Goal: Task Accomplishment & Management: Manage account settings

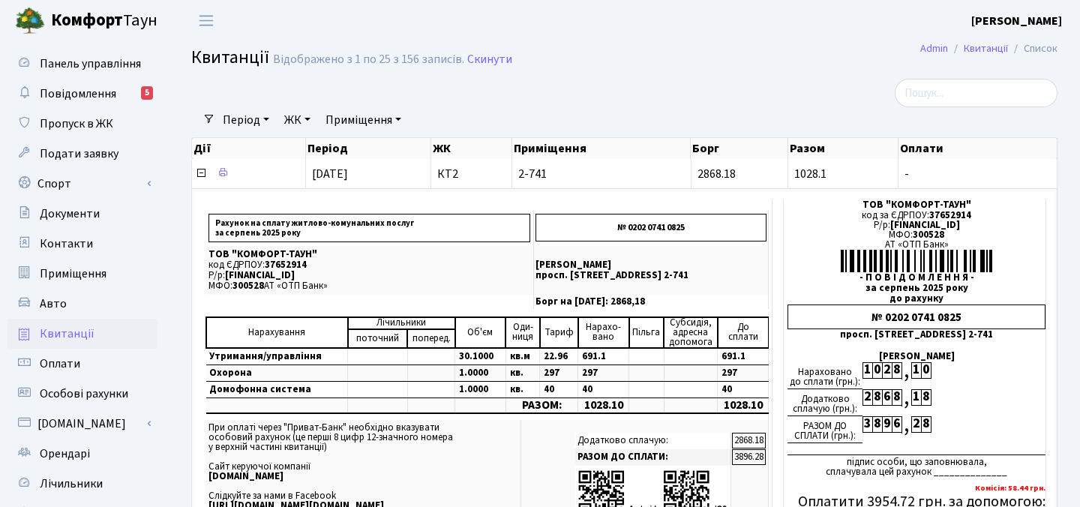
select select "25"
click at [56, 336] on span "Квитанції" at bounding box center [67, 334] width 55 height 17
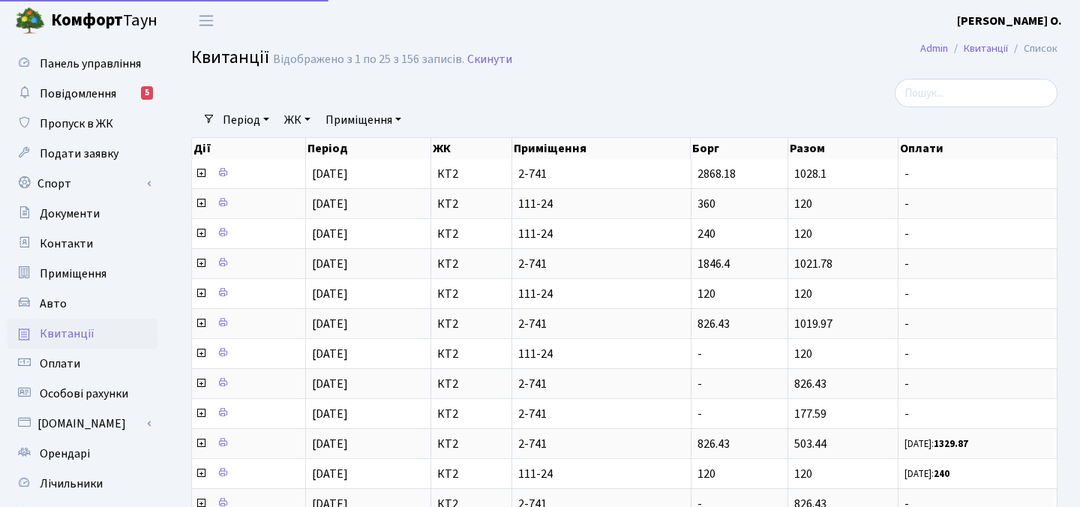
select select "25"
click at [74, 20] on b "Комфорт" at bounding box center [87, 20] width 72 height 24
select select "25"
click at [80, 93] on span "Повідомлення" at bounding box center [78, 94] width 77 height 17
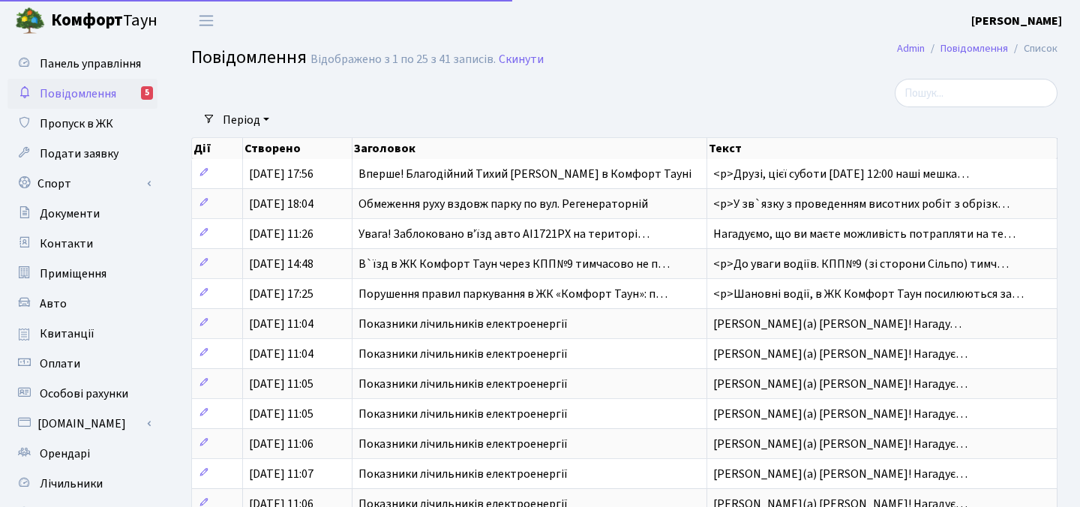
select select "25"
click at [80, 363] on link "Оплати" at bounding box center [83, 364] width 150 height 30
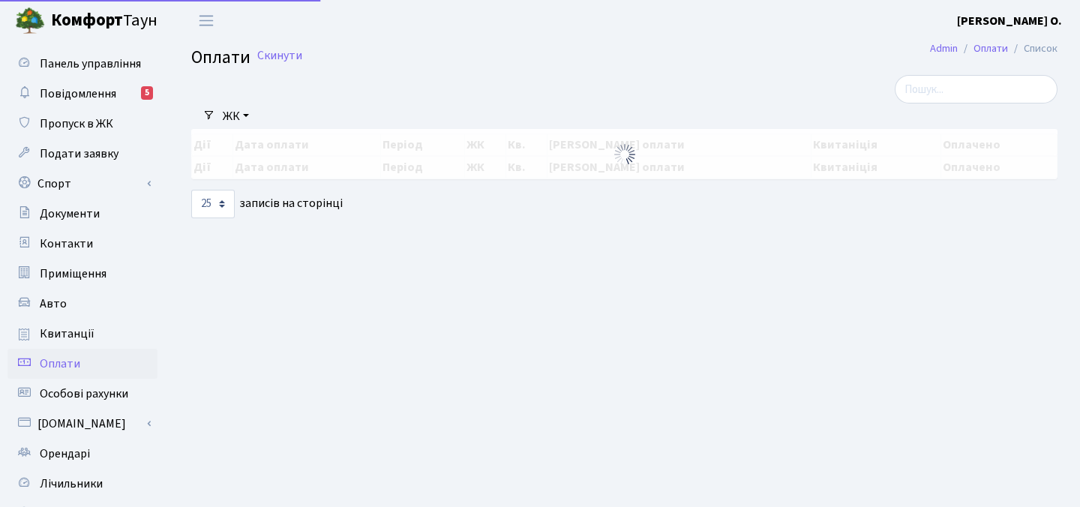
select select "25"
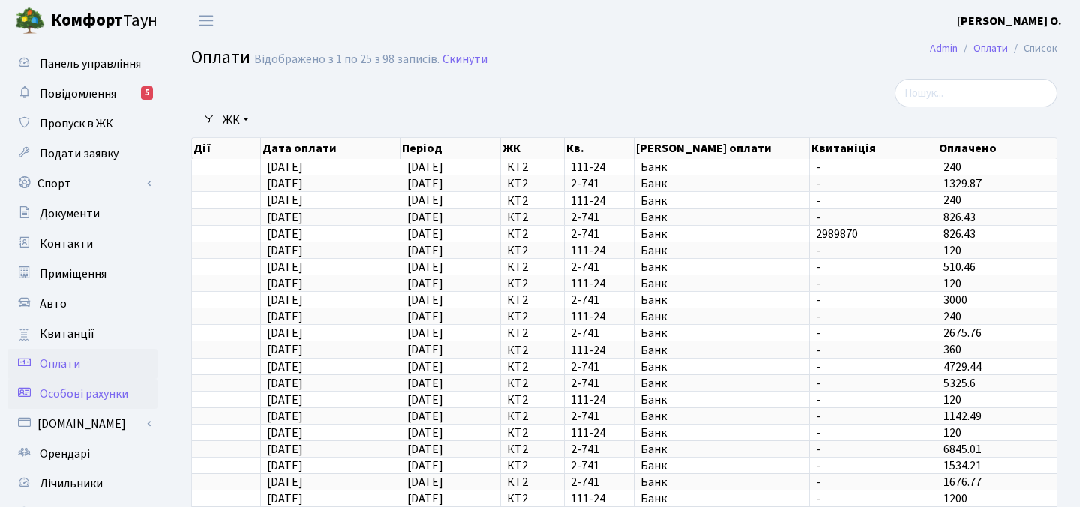
click at [78, 386] on span "Особові рахунки" at bounding box center [84, 394] width 89 height 17
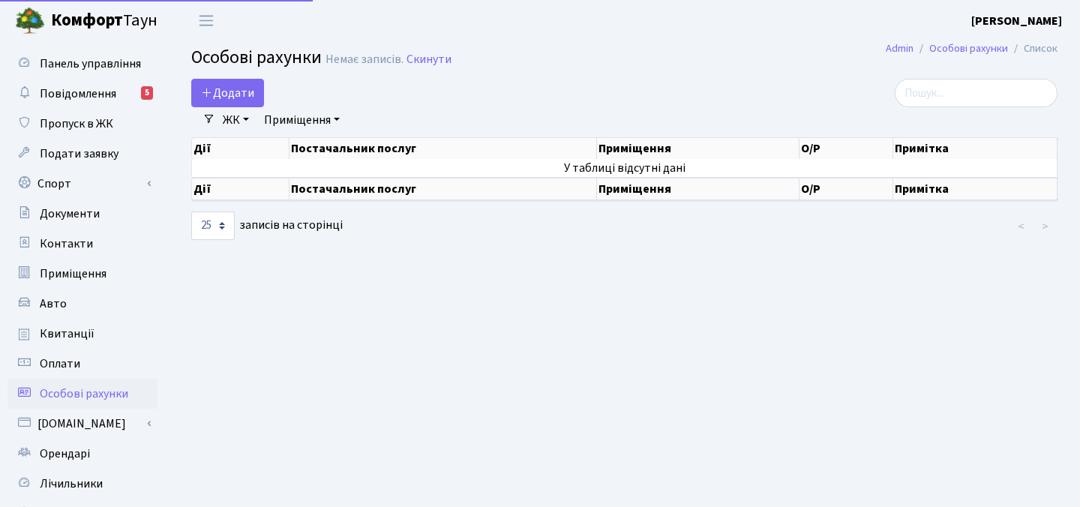
select select "25"
click at [104, 62] on span "Панель управління" at bounding box center [90, 64] width 101 height 17
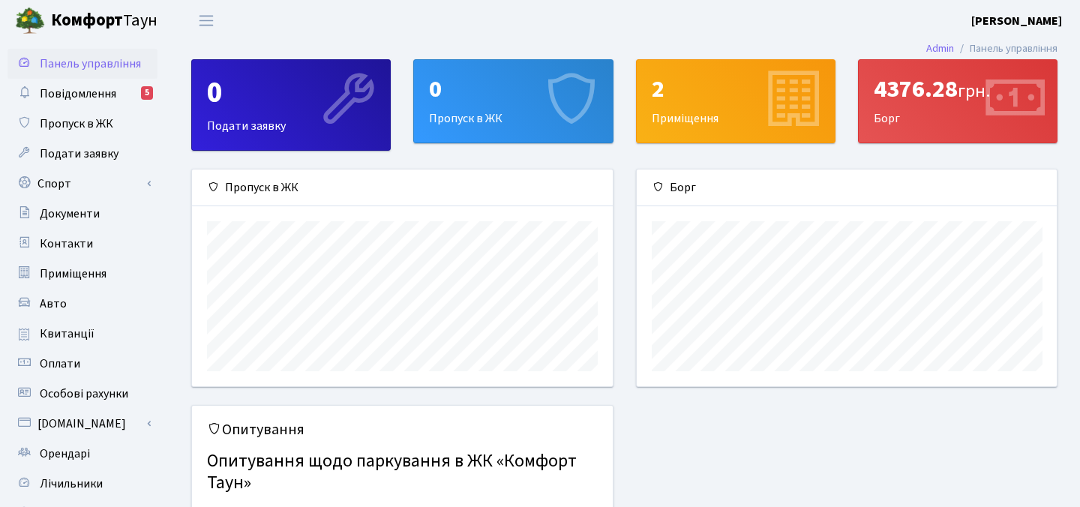
scroll to position [217, 420]
click at [66, 337] on span "Квитанції" at bounding box center [67, 334] width 55 height 17
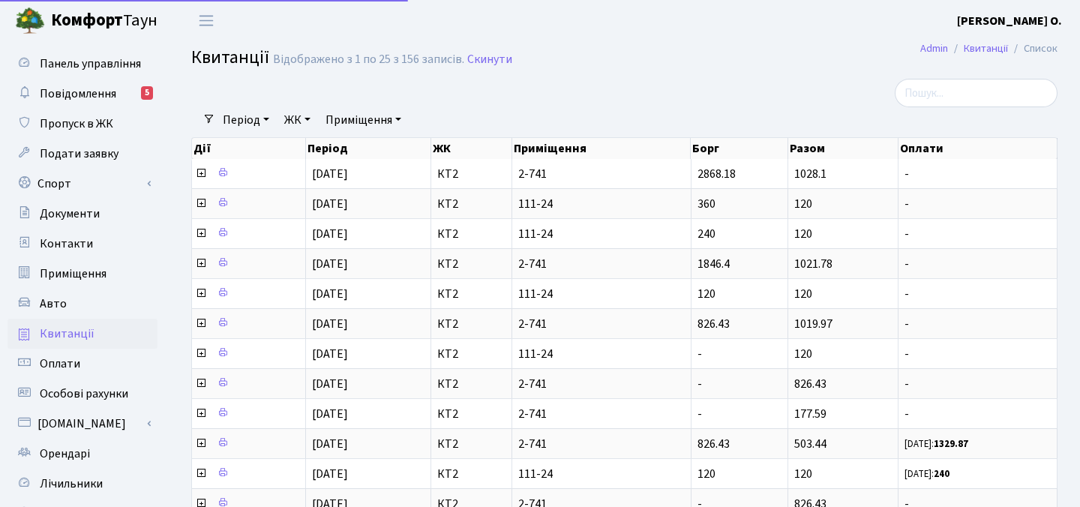
select select "25"
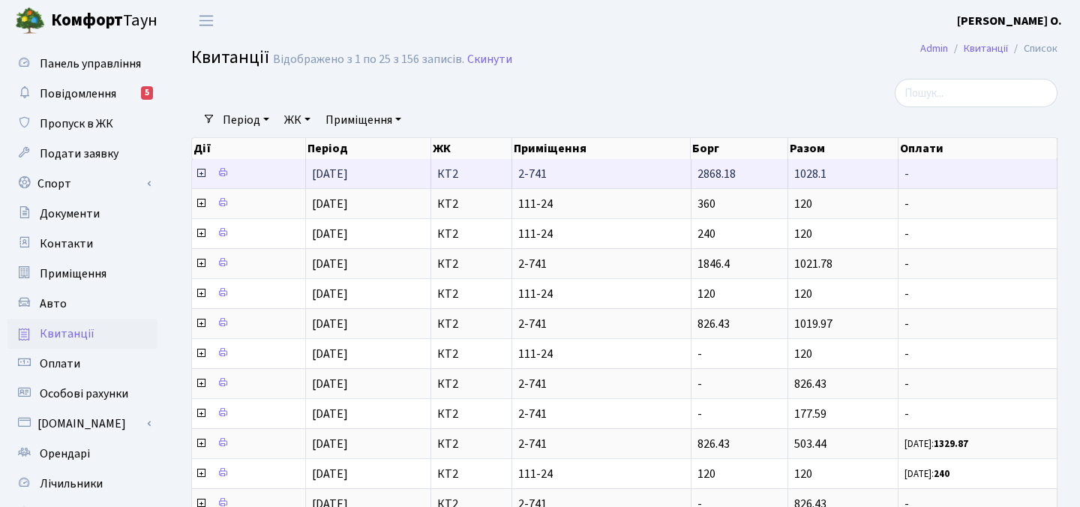
click at [200, 172] on icon at bounding box center [201, 173] width 12 height 12
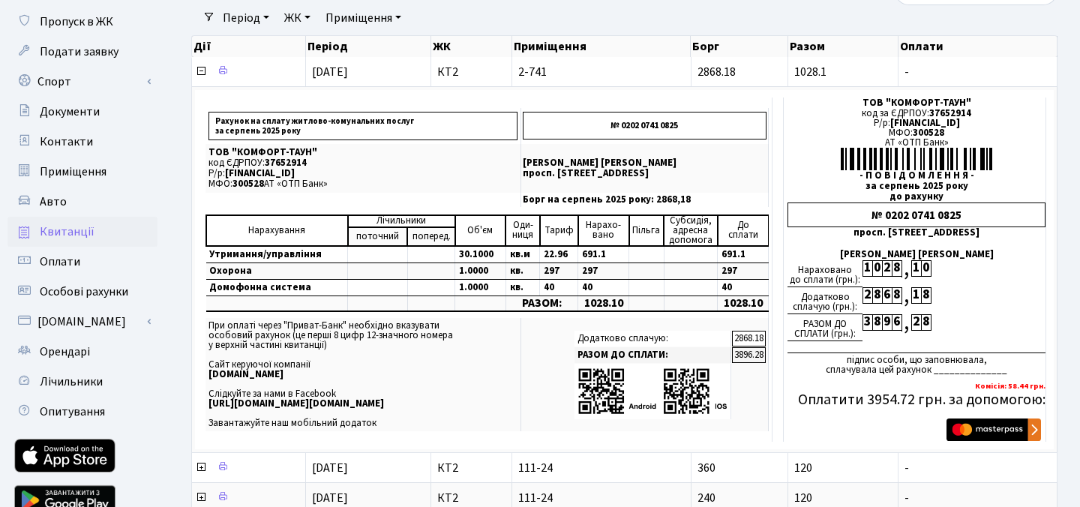
scroll to position [104, 0]
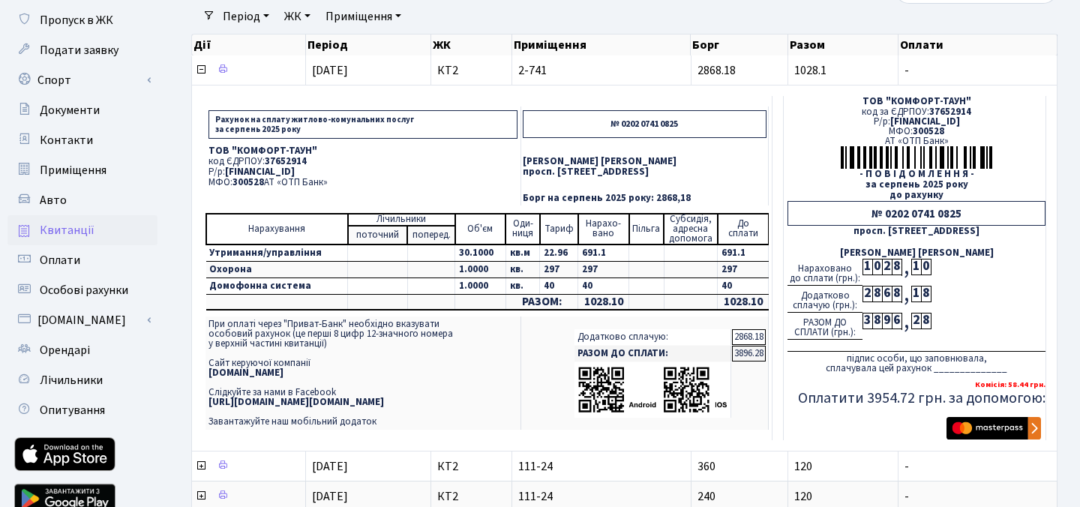
drag, startPoint x: 227, startPoint y: 173, endPoint x: 378, endPoint y: 173, distance: 151.6
click at [295, 173] on span "[FINANCIAL_ID]" at bounding box center [260, 172] width 70 height 14
copy span "[FINANCIAL_ID]"
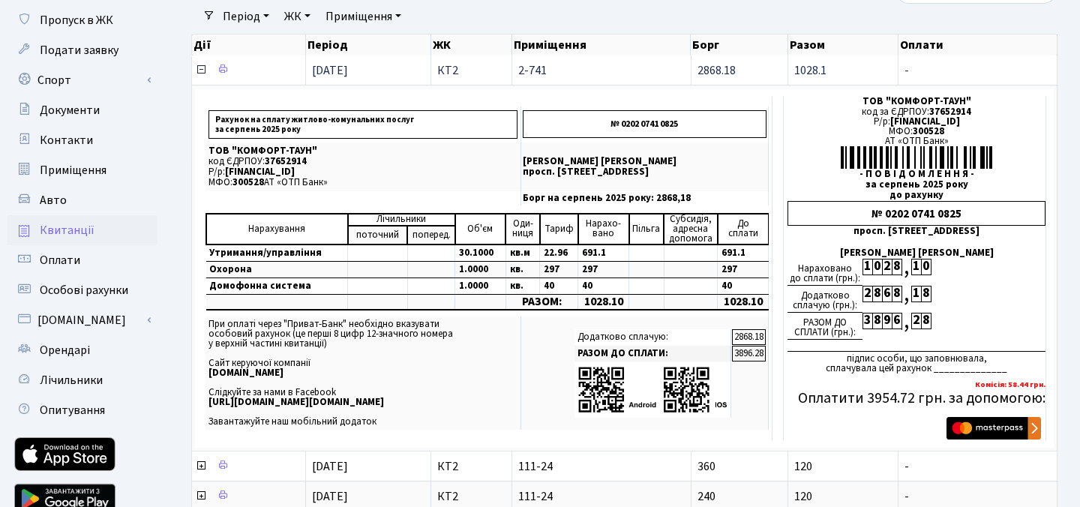
click at [202, 71] on icon at bounding box center [201, 70] width 12 height 12
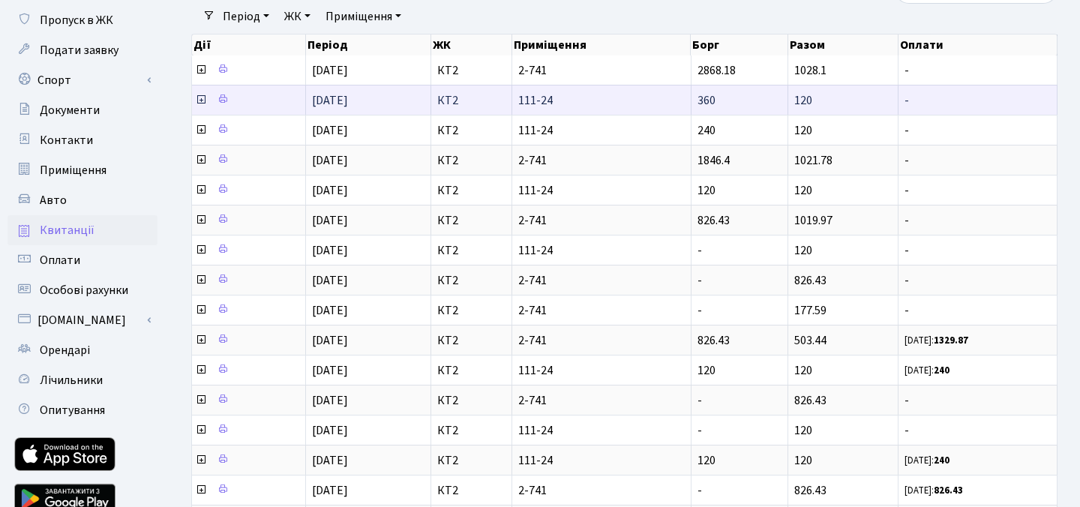
click at [200, 101] on icon at bounding box center [201, 100] width 12 height 12
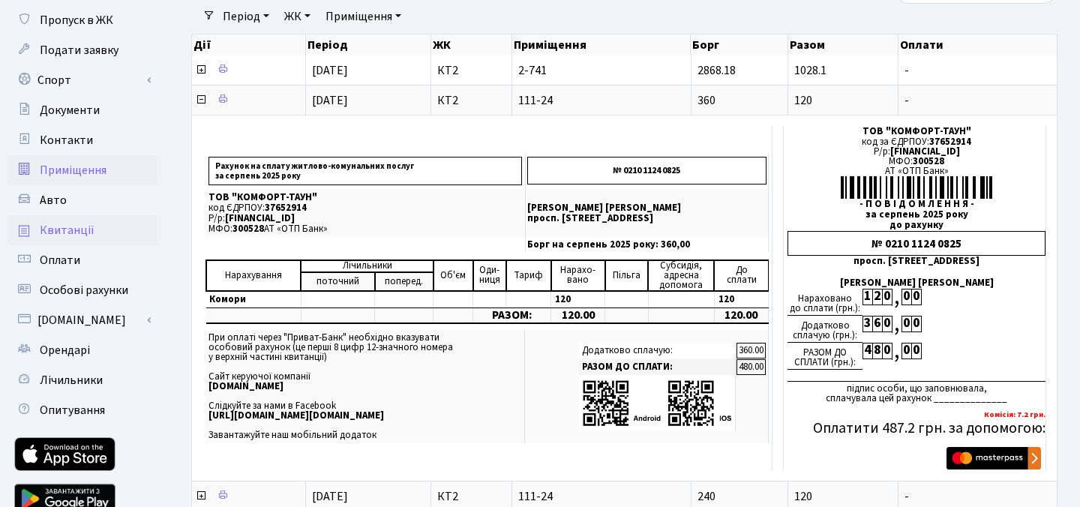
scroll to position [0, 0]
